Goal: Transaction & Acquisition: Obtain resource

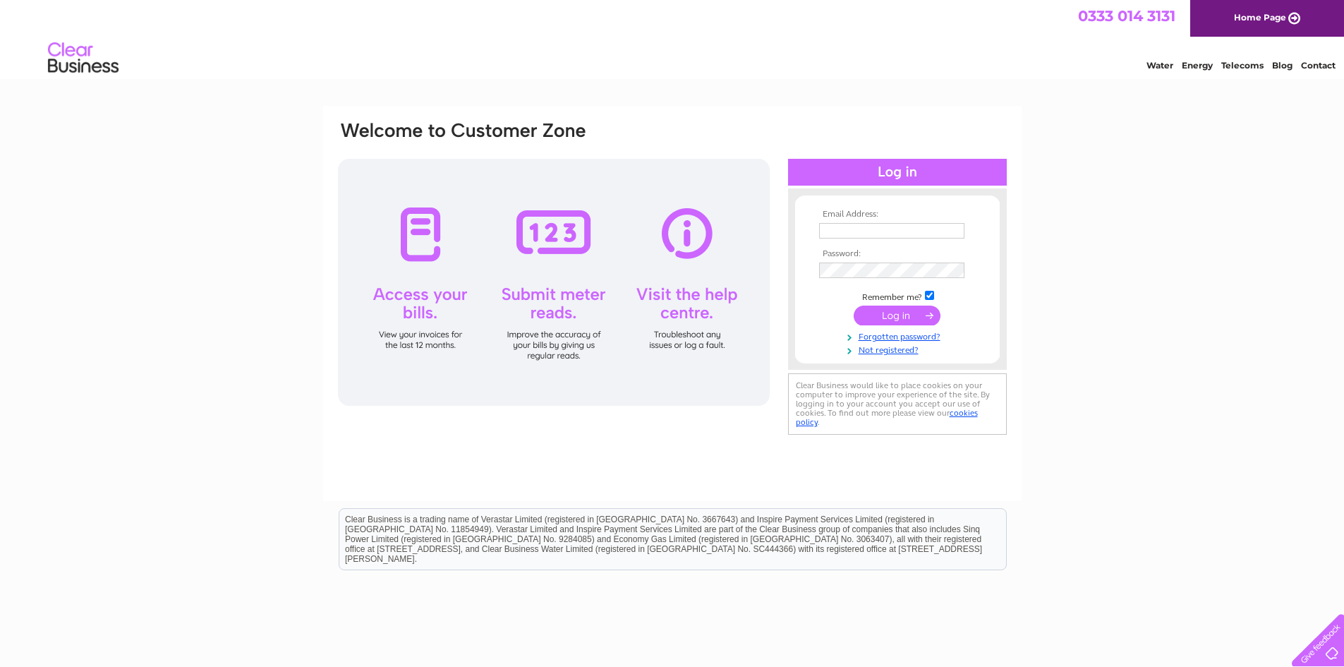
type input "[PERSON_NAME][EMAIL_ADDRESS][DOMAIN_NAME]"
click at [887, 313] on input "submit" at bounding box center [897, 316] width 87 height 20
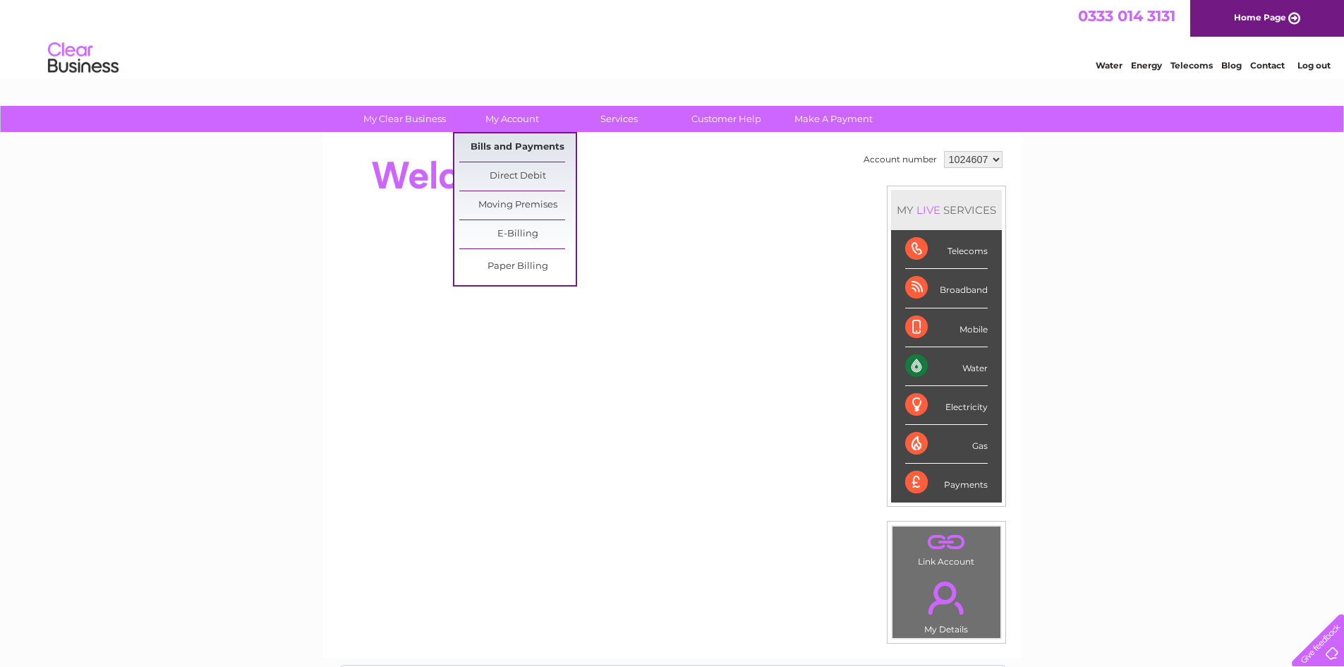
click at [520, 147] on link "Bills and Payments" at bounding box center [517, 147] width 116 height 28
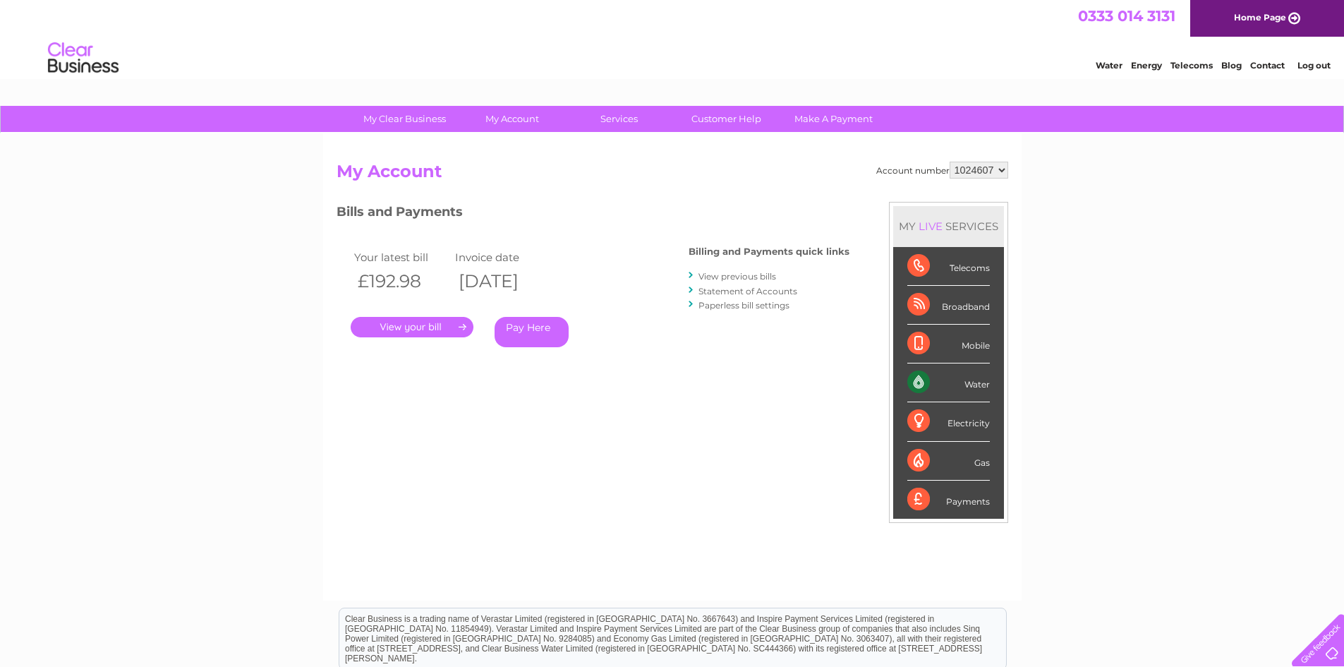
click at [407, 329] on link "." at bounding box center [412, 327] width 123 height 20
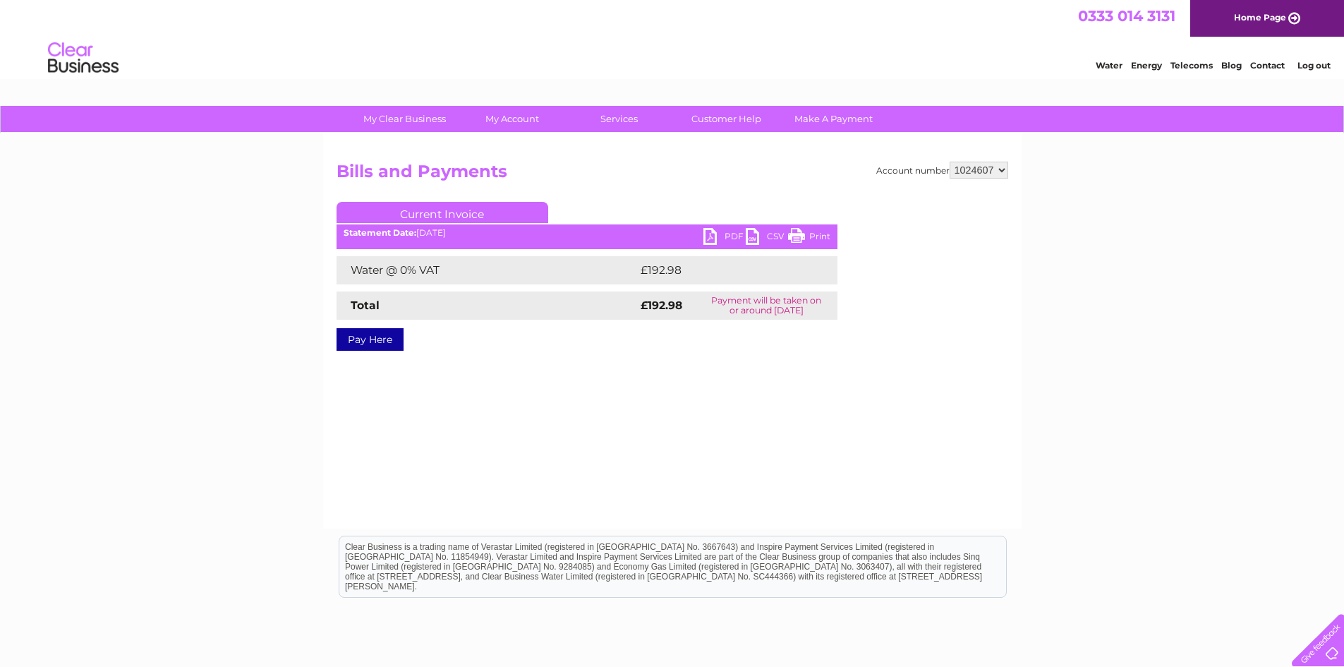
click at [719, 230] on link "PDF" at bounding box center [724, 238] width 42 height 20
click at [1303, 68] on link "Log out" at bounding box center [1314, 65] width 33 height 11
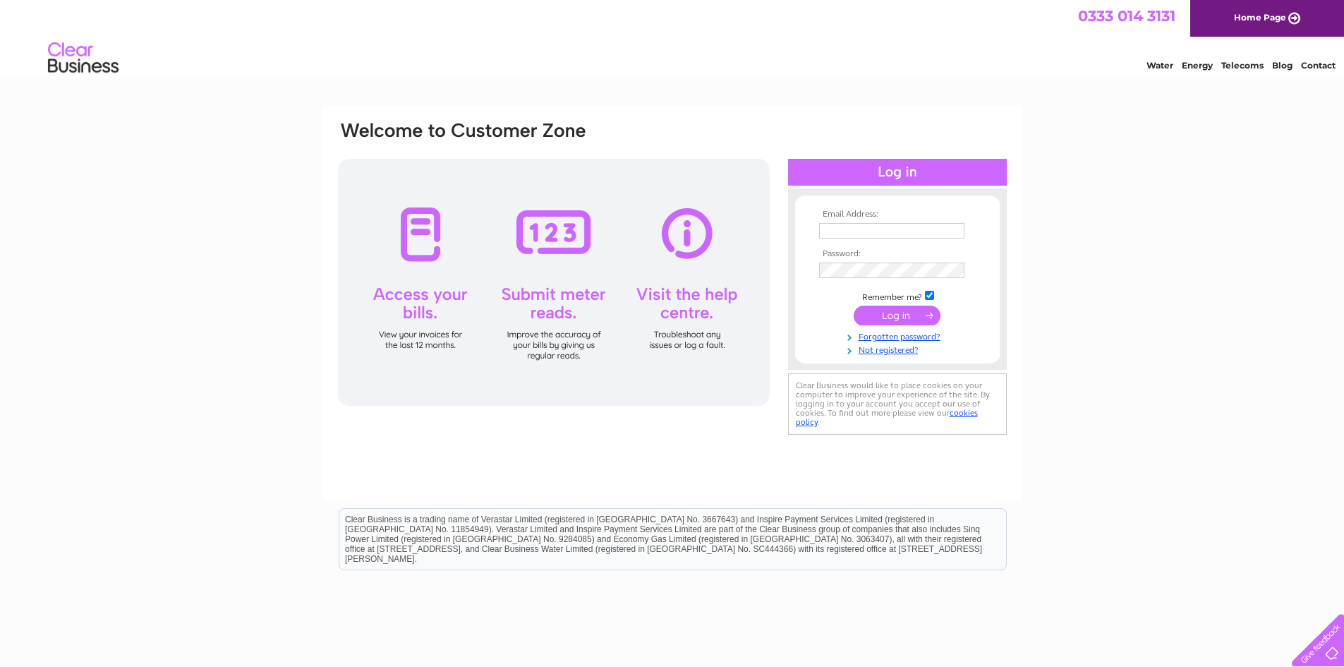
type input "[PERSON_NAME][EMAIL_ADDRESS][DOMAIN_NAME]"
click at [1130, 325] on div "Email Address: [PERSON_NAME][EMAIL_ADDRESS][DOMAIN_NAME] Password:" at bounding box center [672, 424] width 1344 height 636
